Goal: Information Seeking & Learning: Learn about a topic

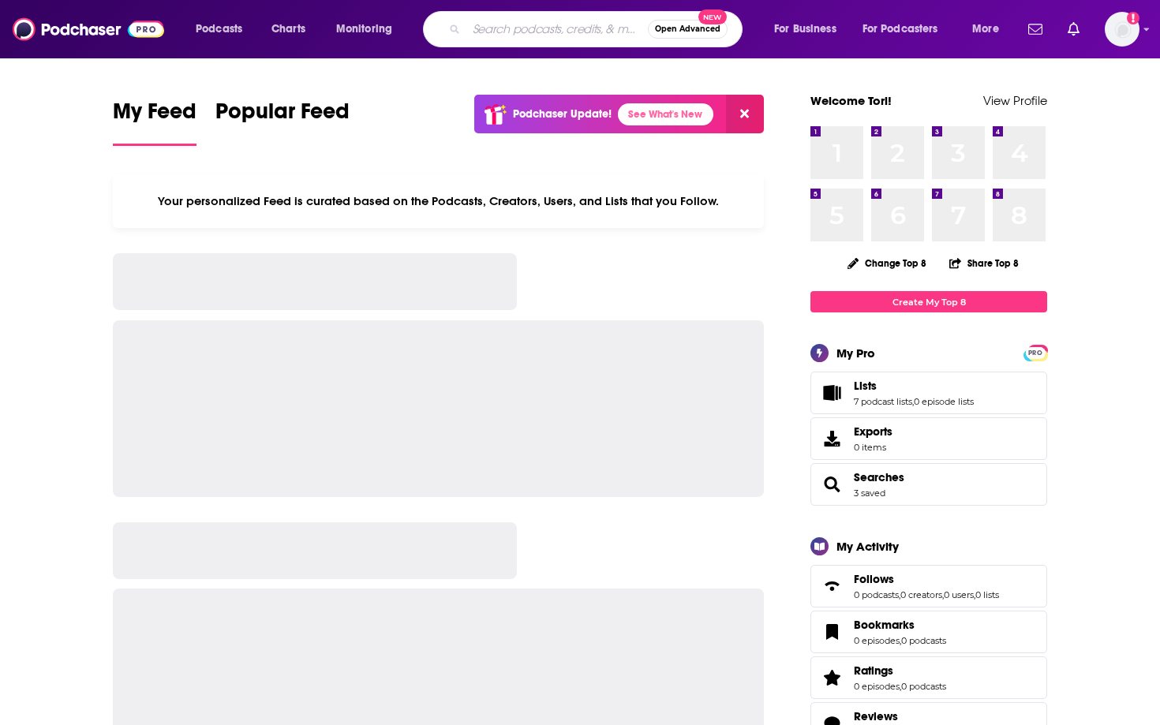
click at [510, 39] on input "Search podcasts, credits, & more..." at bounding box center [556, 29] width 181 height 25
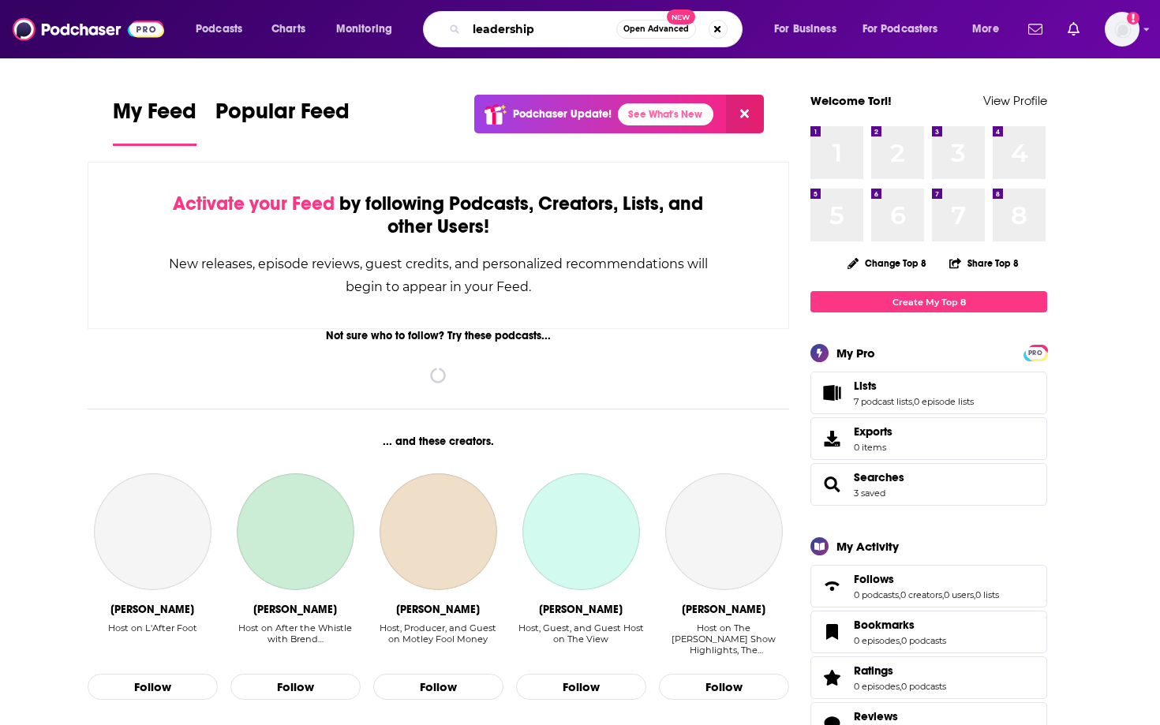
type input "leadership"
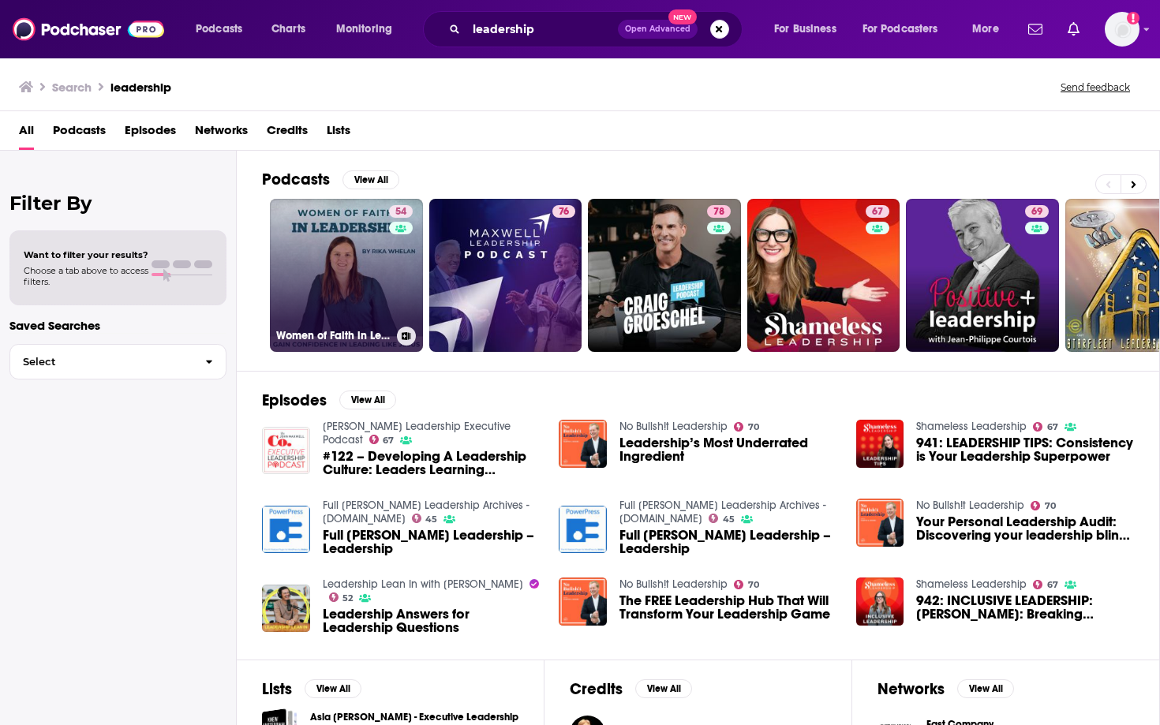
click at [347, 256] on link "54 Women of Faith in Leadership | Leading with integrity, Leadership Self-doubt…" at bounding box center [346, 275] width 153 height 153
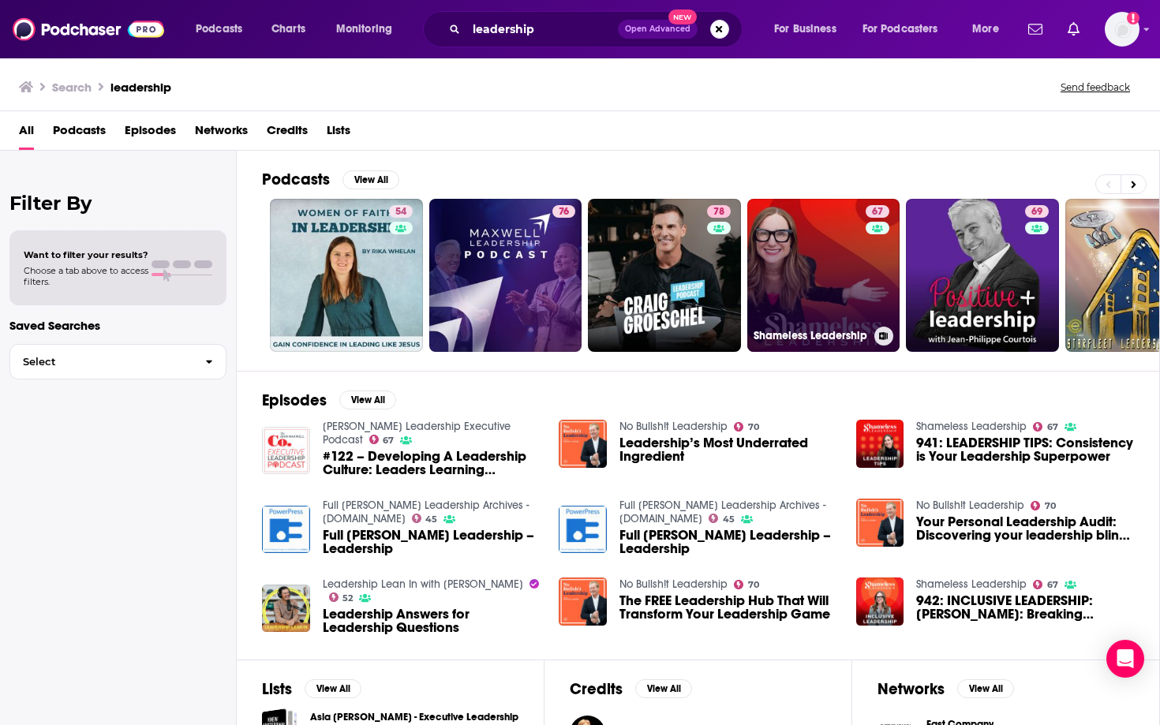
click at [827, 272] on link "67 Shameless Leadership" at bounding box center [823, 275] width 153 height 153
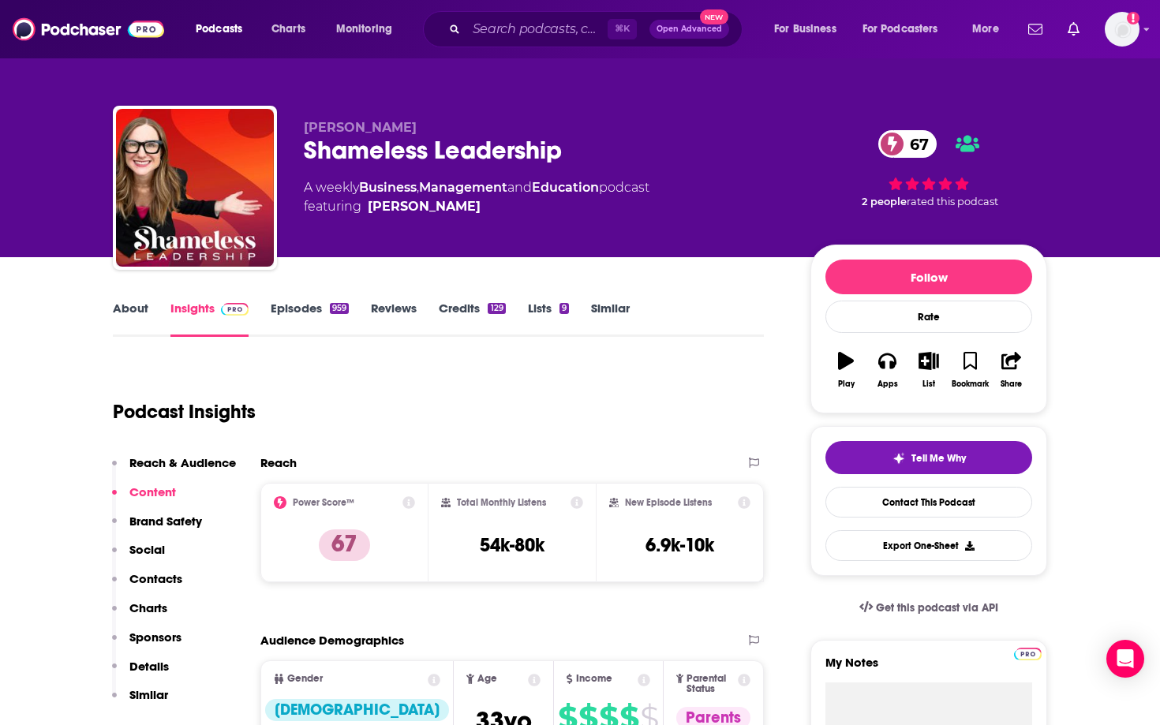
click at [279, 321] on link "Episodes 959" at bounding box center [310, 319] width 78 height 36
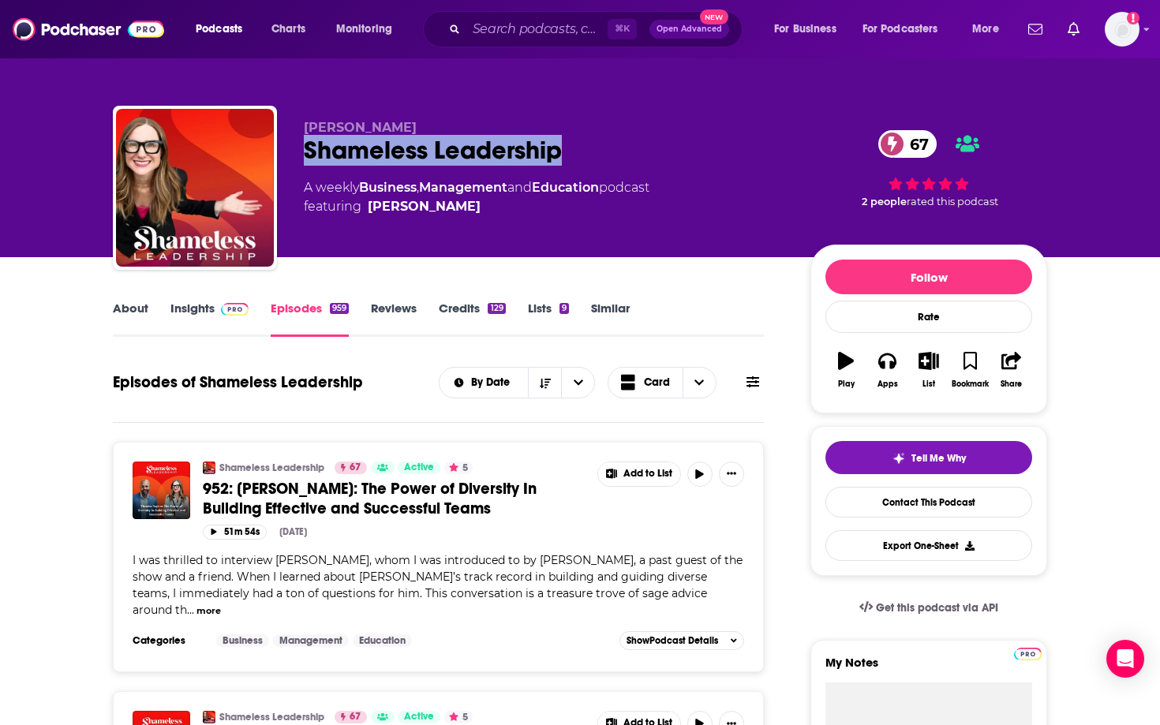
drag, startPoint x: 593, startPoint y: 144, endPoint x: 306, endPoint y: 156, distance: 286.7
click at [306, 156] on div "Shameless Leadership 67" at bounding box center [544, 150] width 481 height 31
copy h2 "Shameless Leadership"
click at [216, 315] on span at bounding box center [232, 308] width 34 height 15
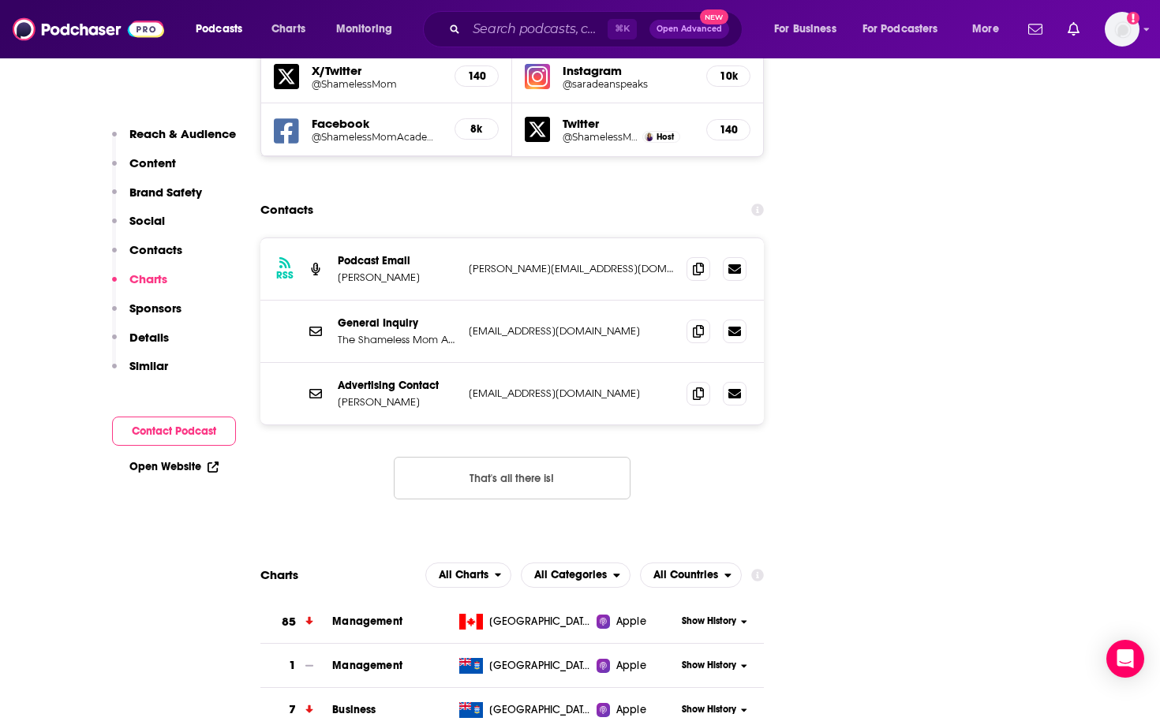
scroll to position [1741, 0]
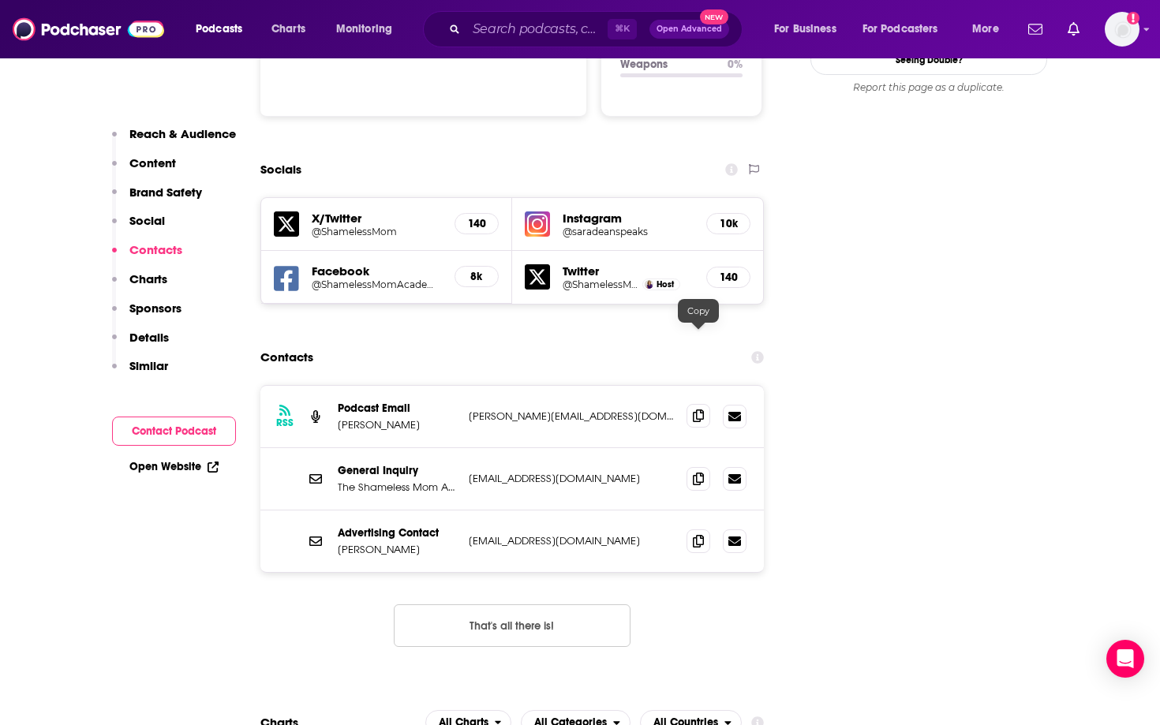
click at [694, 409] on icon at bounding box center [698, 415] width 11 height 13
click at [702, 472] on icon at bounding box center [698, 478] width 11 height 13
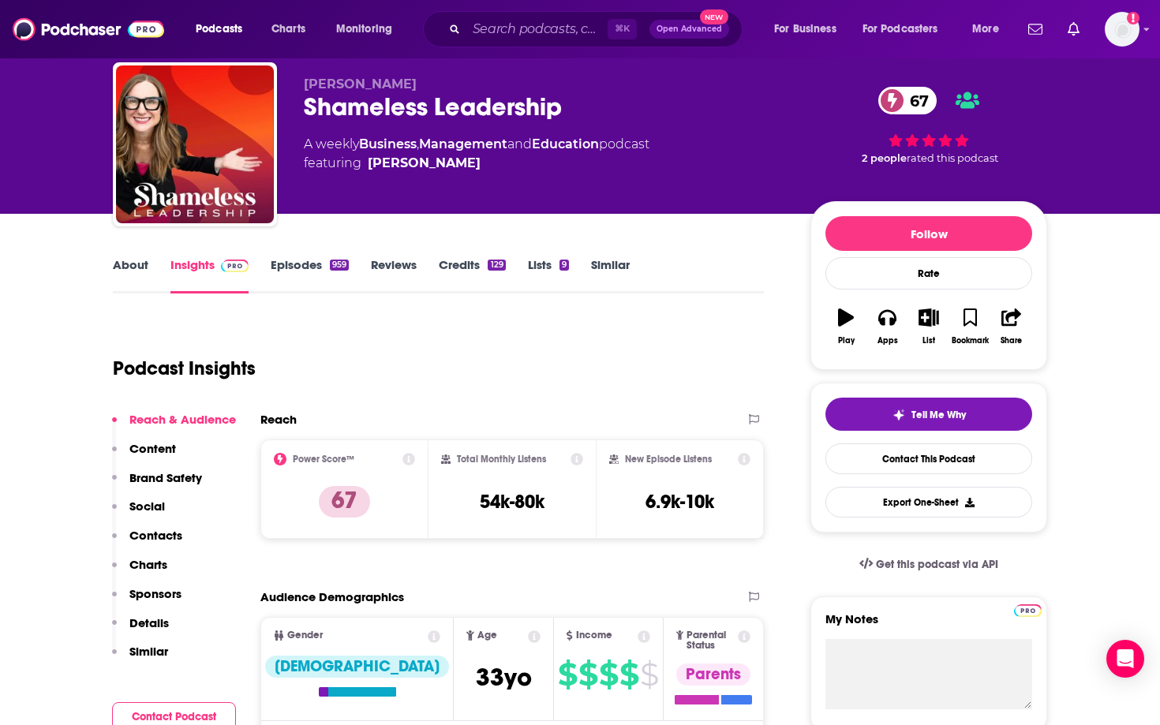
scroll to position [0, 0]
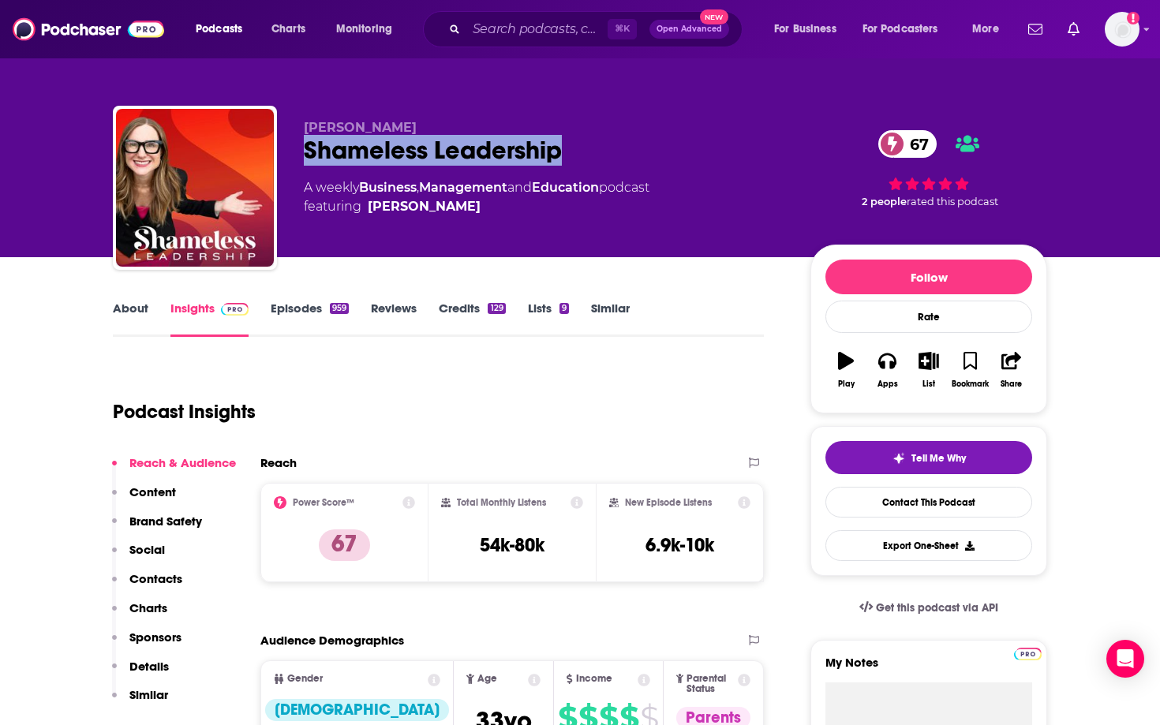
drag, startPoint x: 574, startPoint y: 150, endPoint x: 298, endPoint y: 155, distance: 275.4
click at [298, 155] on div "[PERSON_NAME] Leadership 67 A weekly Business , Management and Education podcas…" at bounding box center [580, 191] width 934 height 170
copy h2 "Shameless Leadership"
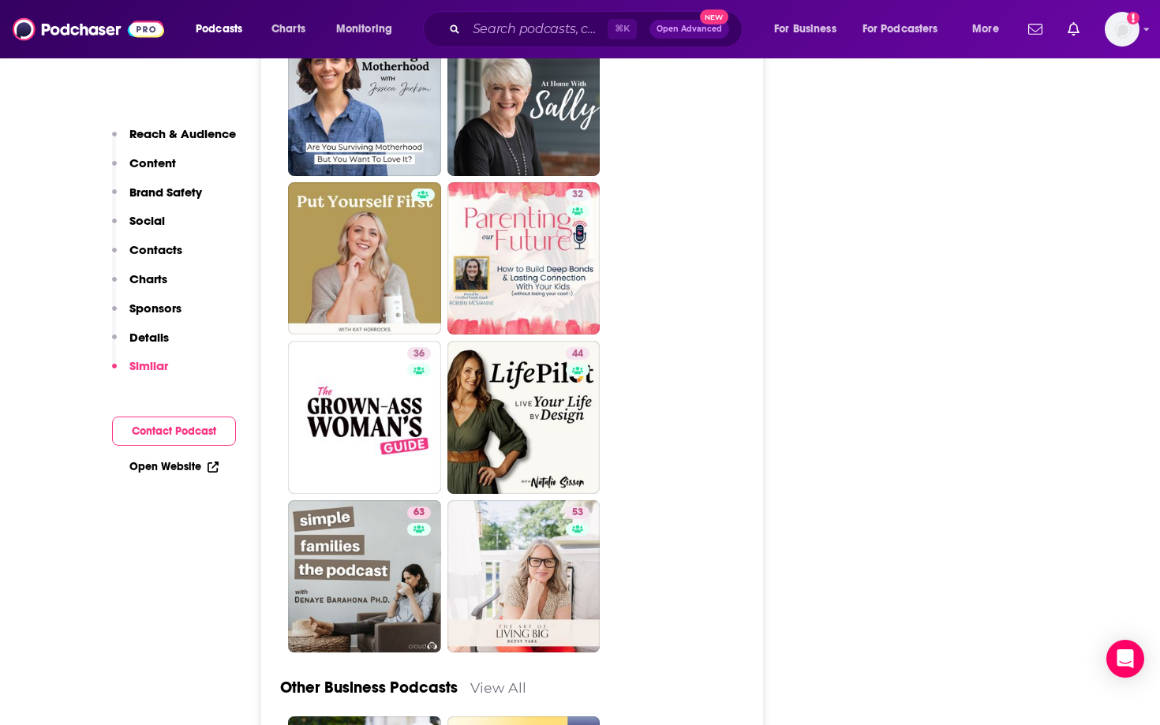
scroll to position [5126, 0]
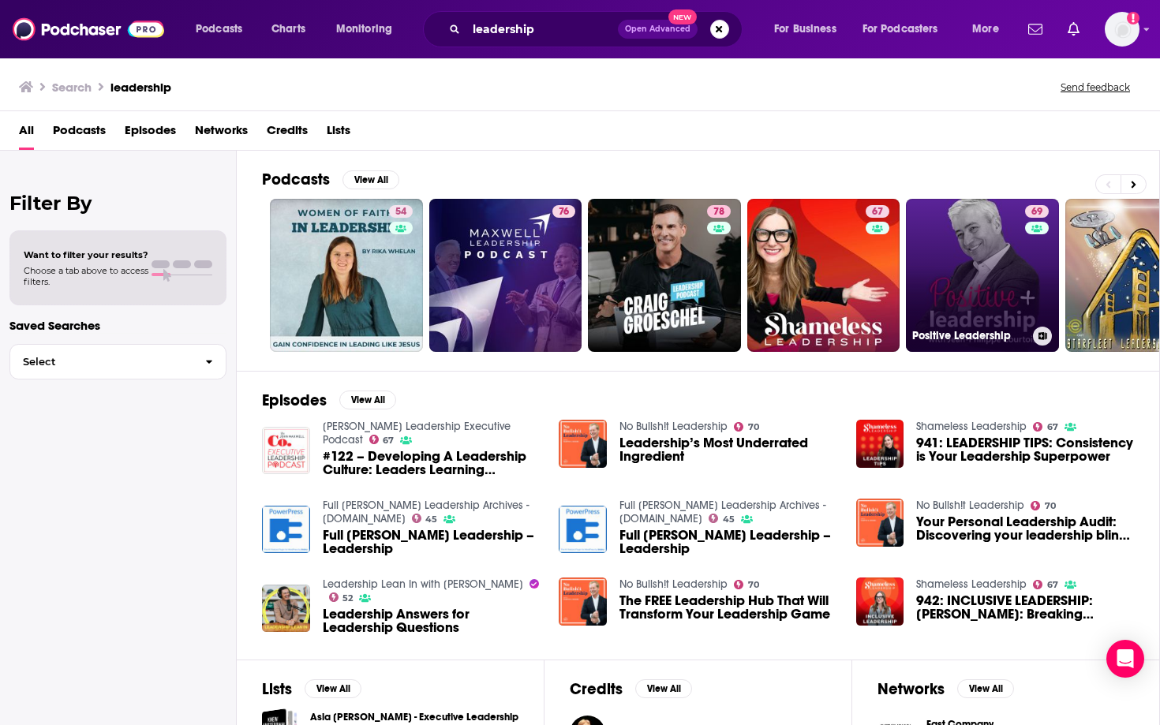
click at [979, 245] on link "69 Positive Leadership" at bounding box center [982, 275] width 153 height 153
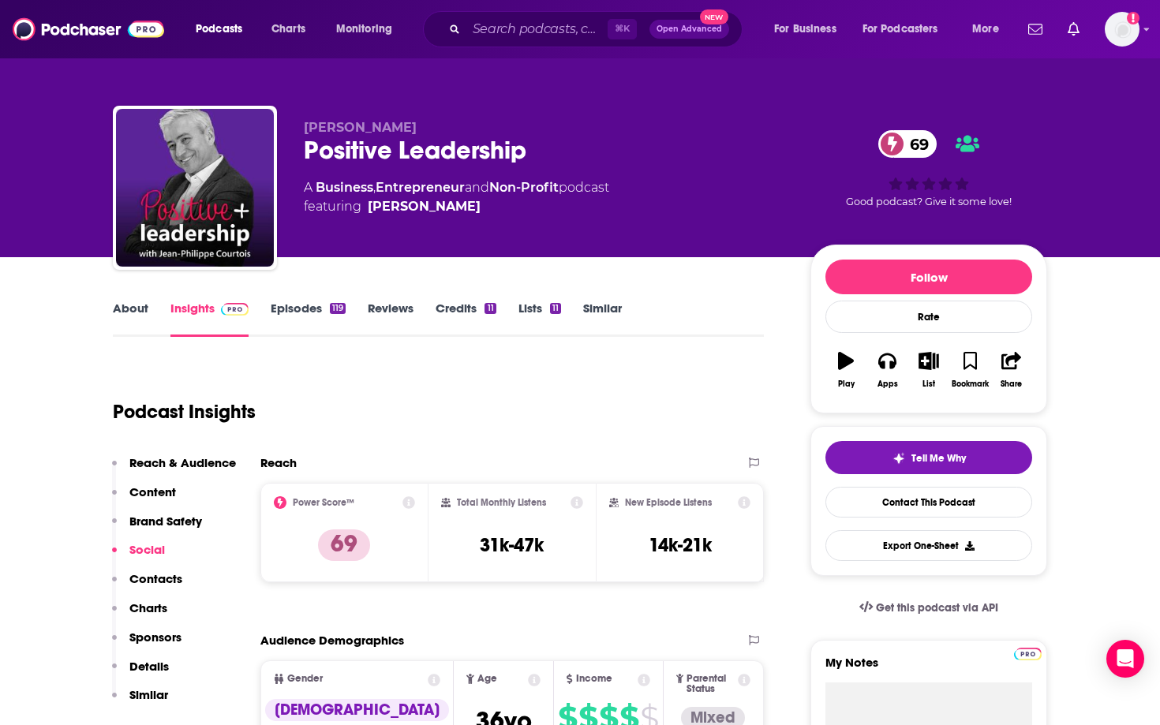
click at [126, 301] on link "About" at bounding box center [131, 319] width 36 height 36
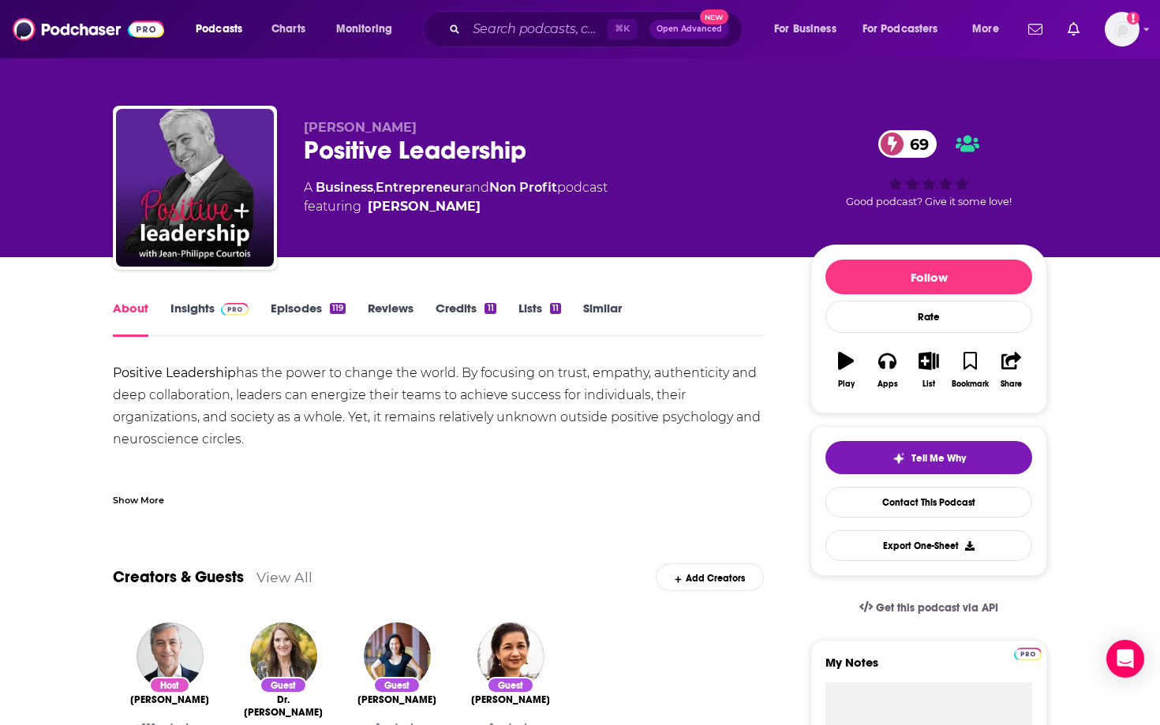
click at [183, 303] on link "Insights" at bounding box center [209, 319] width 78 height 36
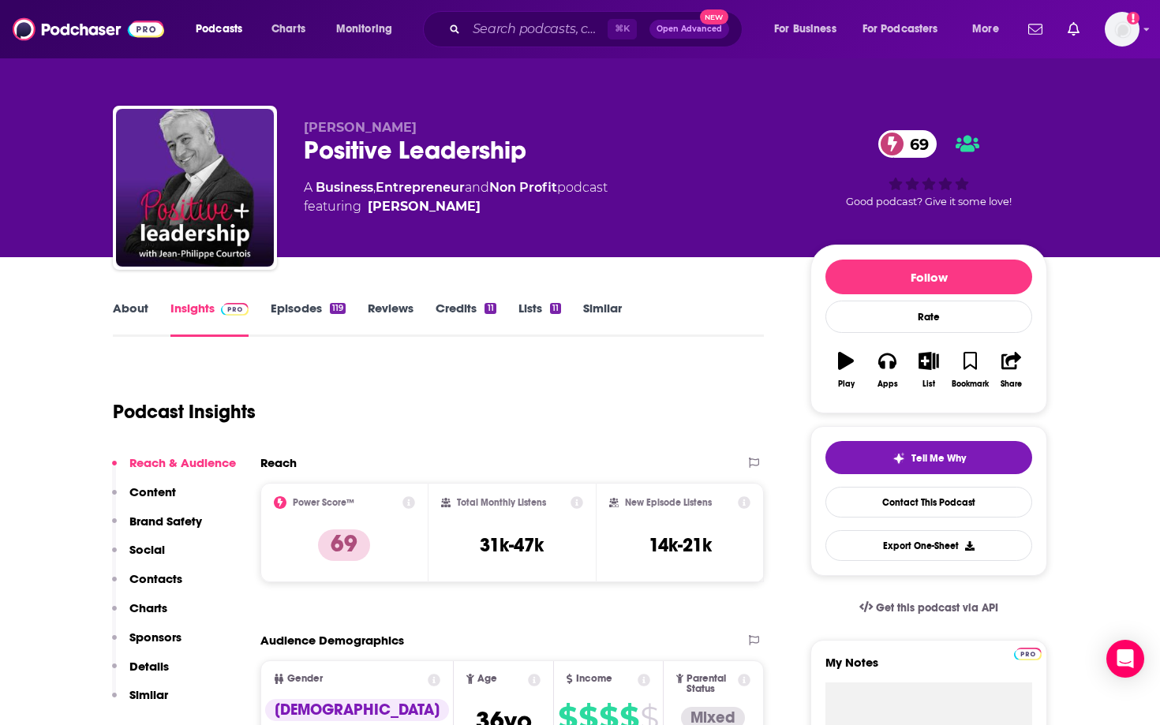
click at [593, 319] on link "Similar" at bounding box center [602, 319] width 39 height 36
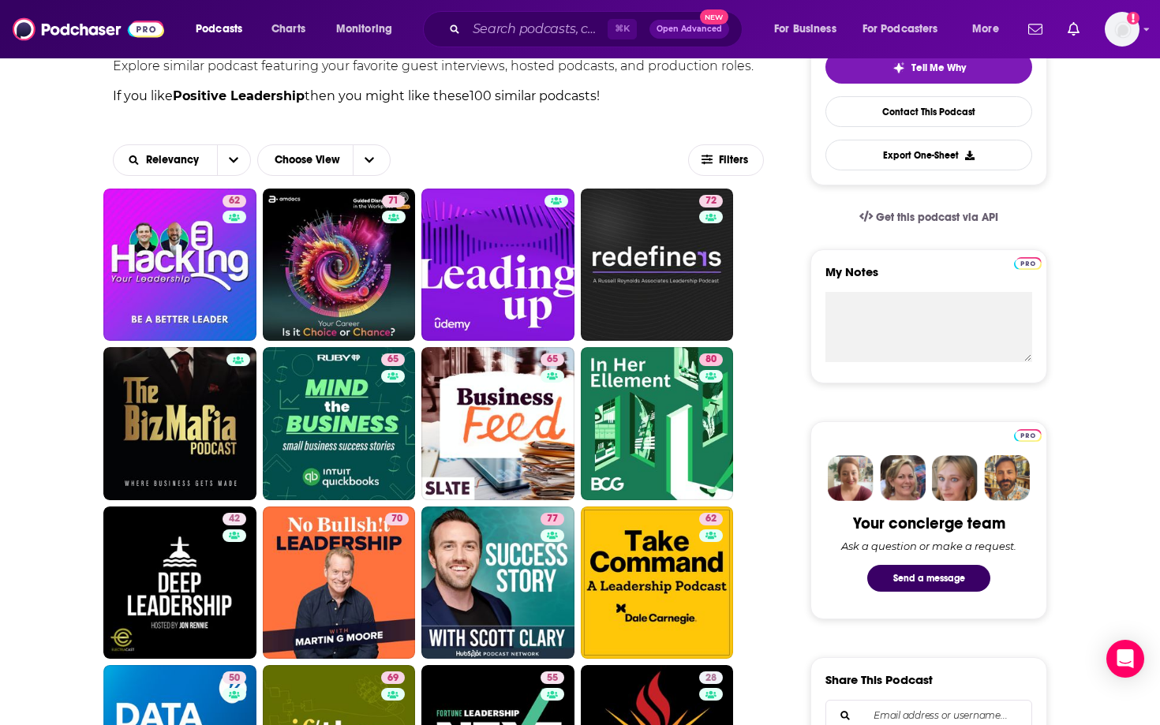
scroll to position [393, 0]
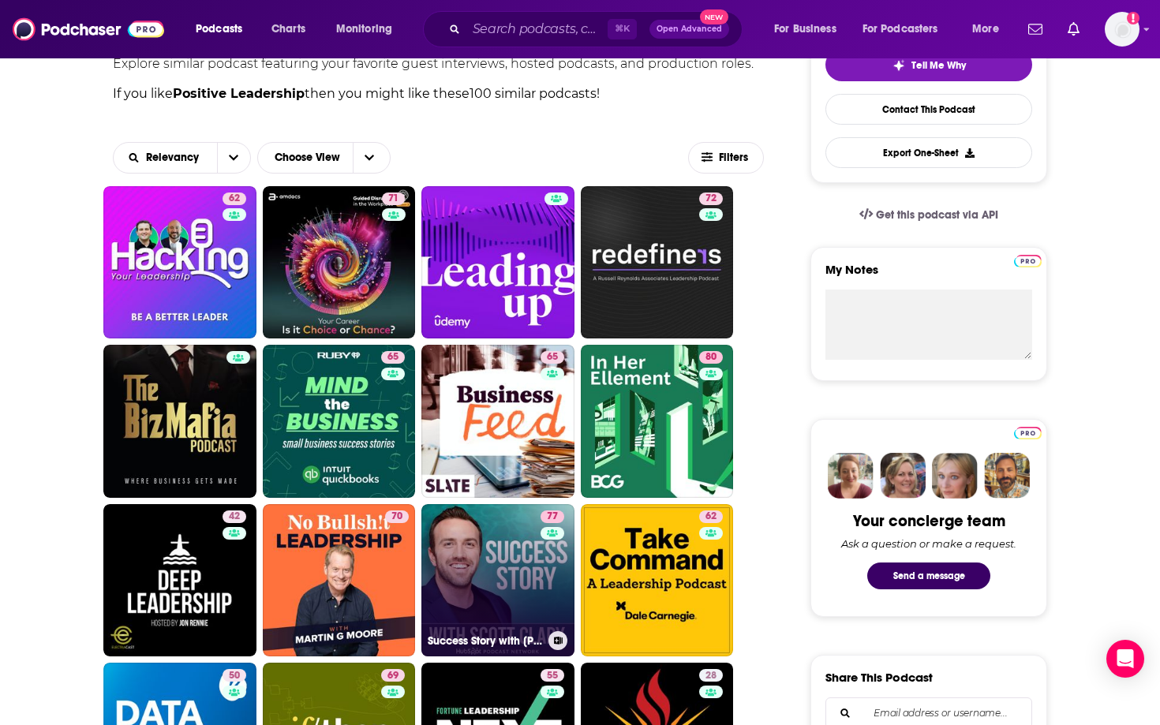
click at [506, 544] on link "77 Success Story with [PERSON_NAME]" at bounding box center [497, 580] width 153 height 153
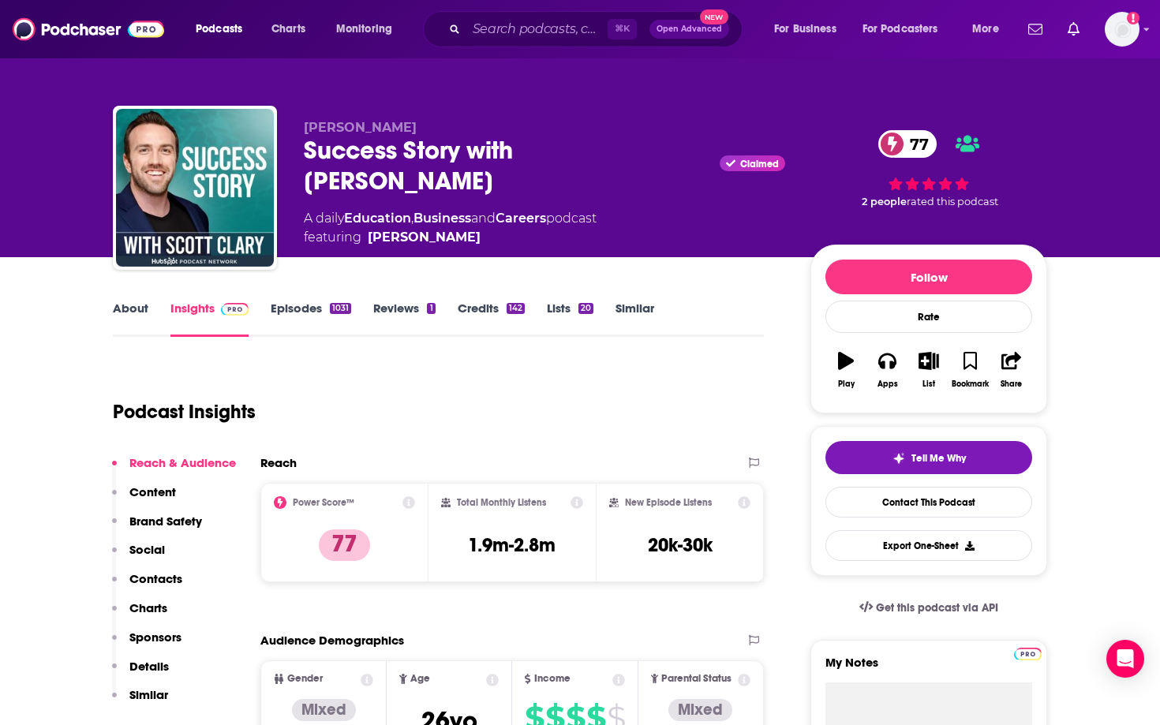
click at [141, 302] on link "About" at bounding box center [131, 319] width 36 height 36
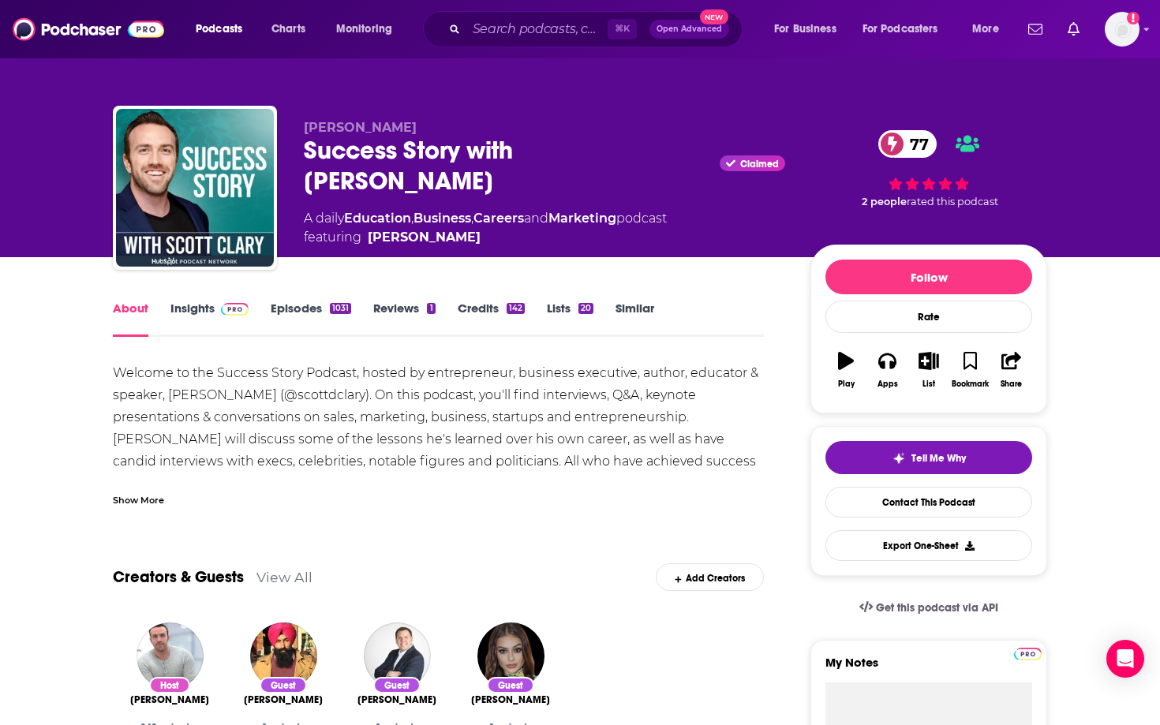
click at [187, 312] on link "Insights" at bounding box center [209, 319] width 78 height 36
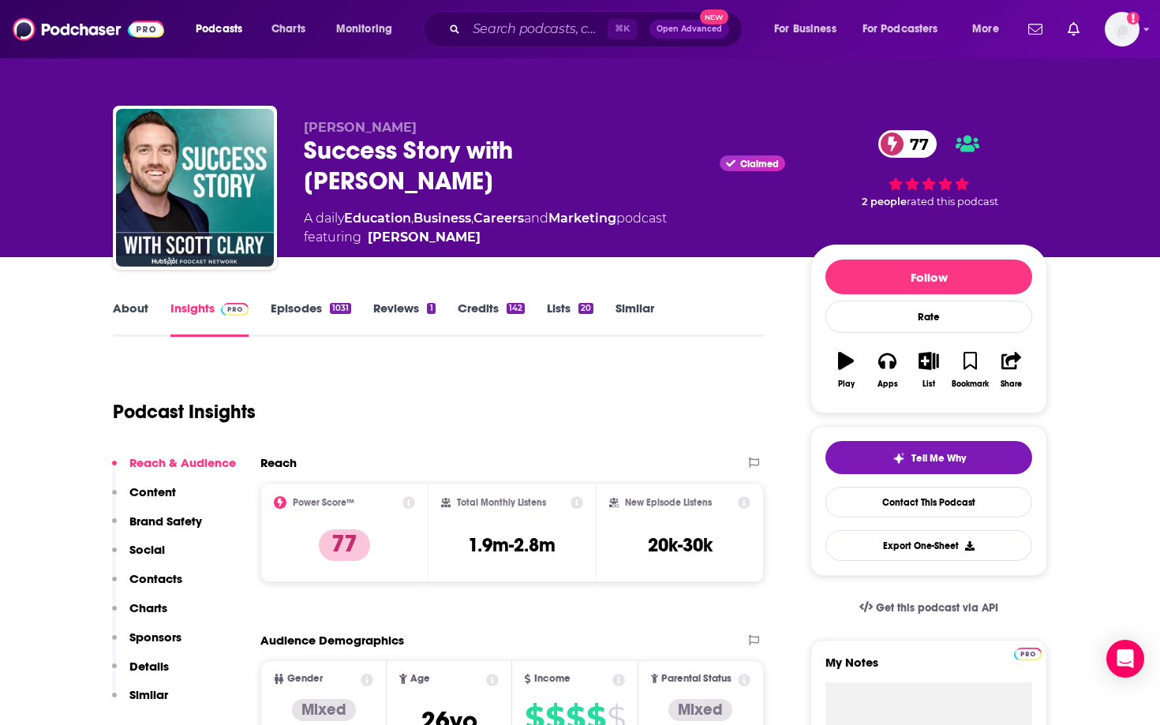
click at [304, 314] on link "Episodes 1031" at bounding box center [311, 319] width 80 height 36
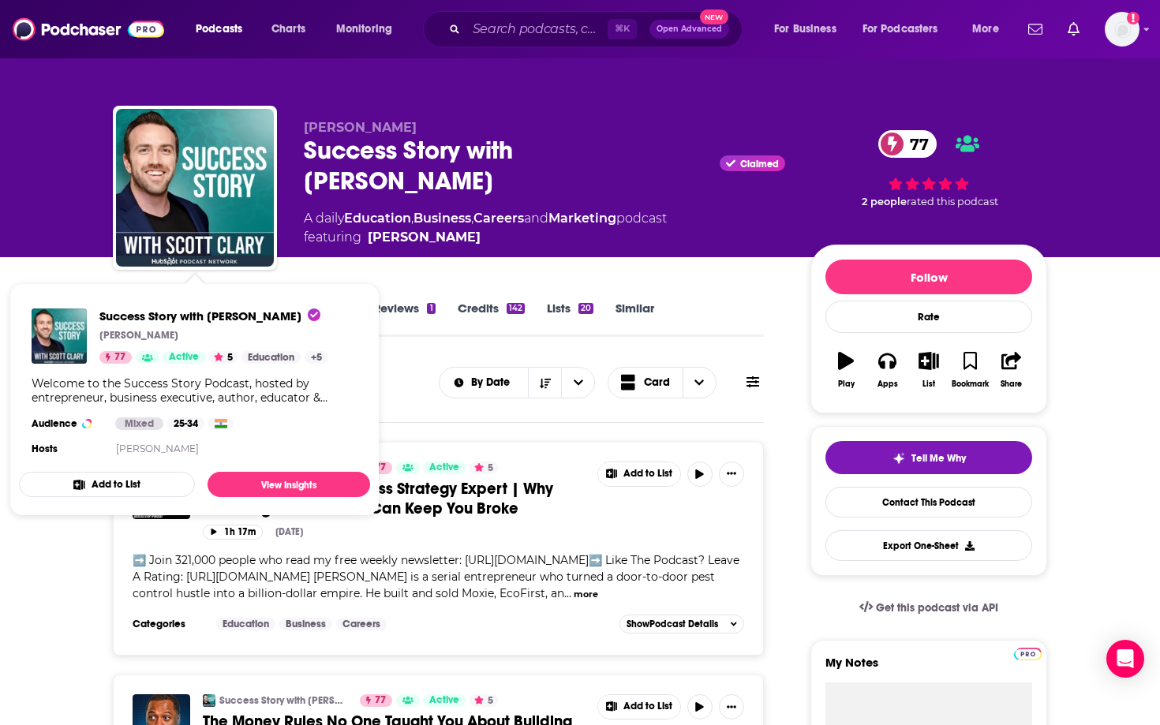
click at [21, 151] on div "[PERSON_NAME] Success Story with [PERSON_NAME] Claimed 77 A daily Education , B…" at bounding box center [580, 128] width 1160 height 257
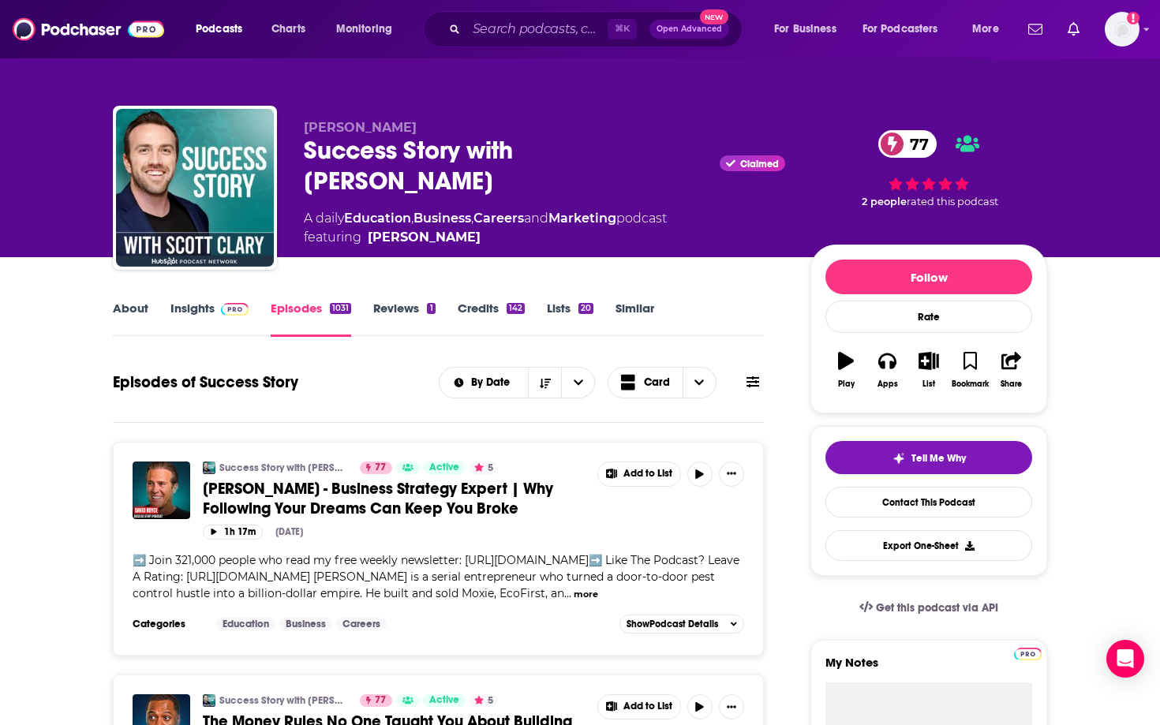
click at [206, 311] on link "Insights" at bounding box center [209, 319] width 78 height 36
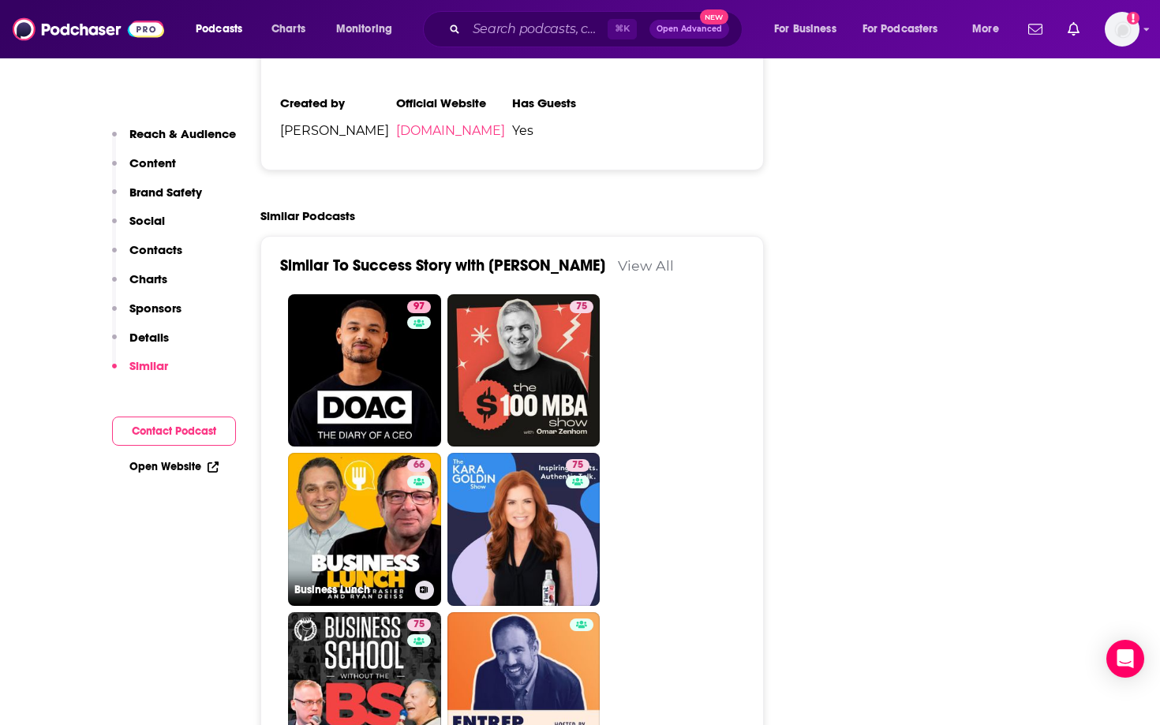
scroll to position [3614, 0]
